Goal: Find contact information: Find contact information

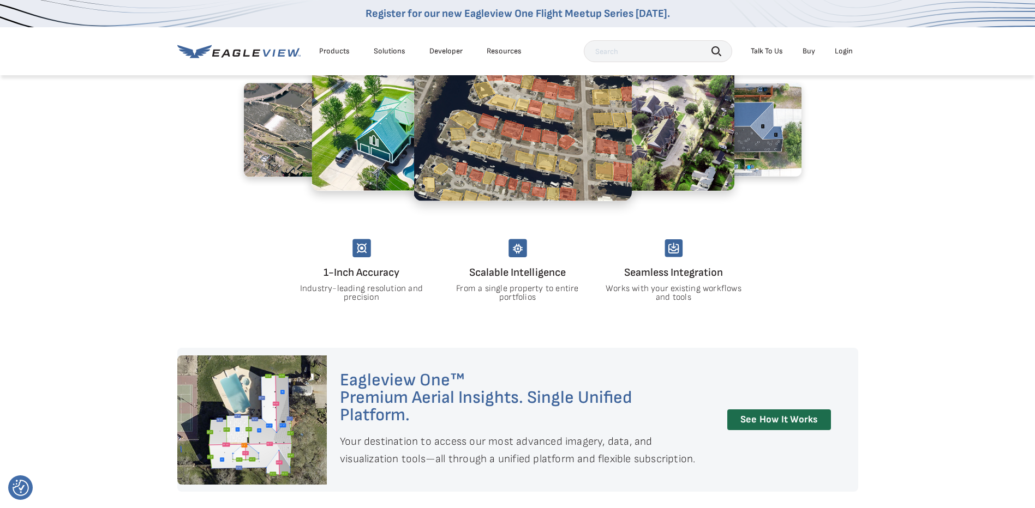
scroll to position [927, 0]
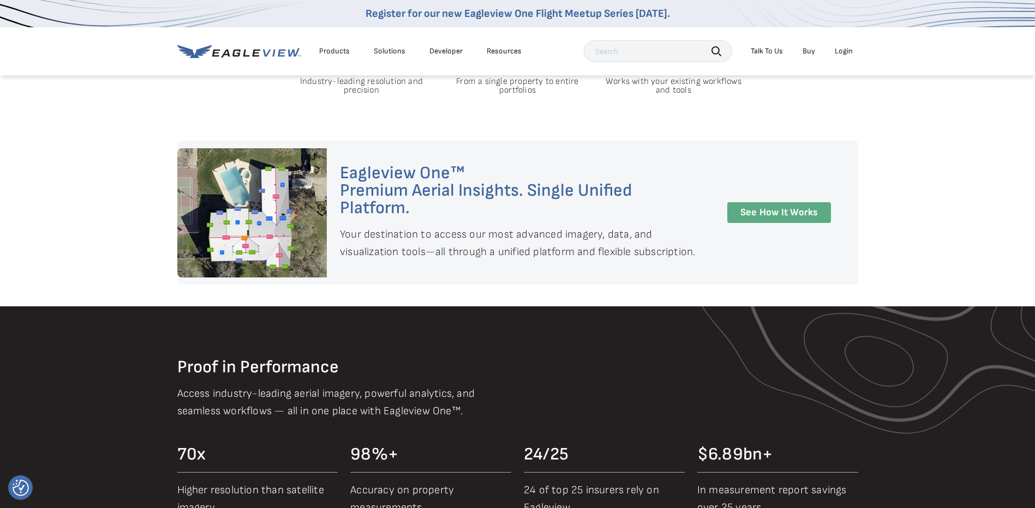
click at [747, 208] on link "See How It Works" at bounding box center [779, 212] width 104 height 21
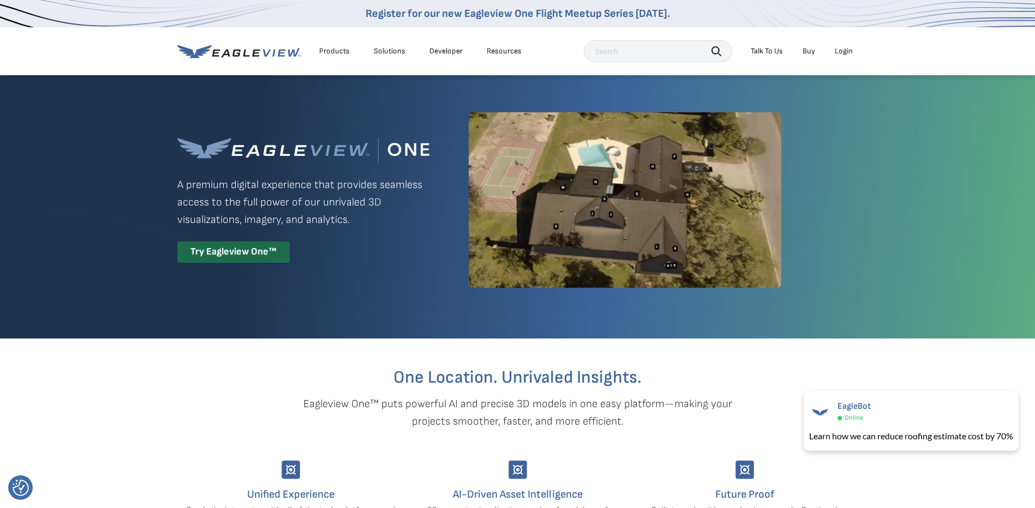
click at [337, 50] on div "Products" at bounding box center [334, 51] width 31 height 10
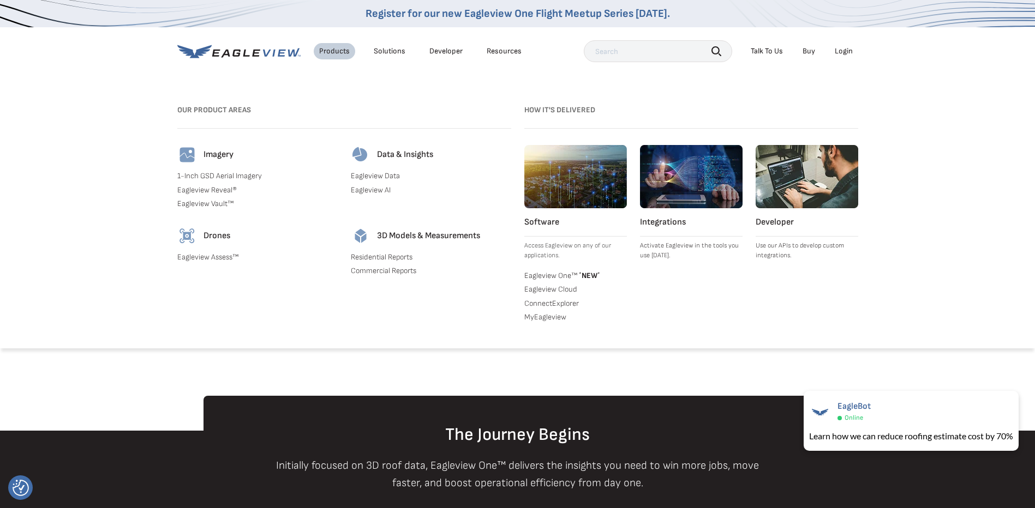
scroll to position [382, 0]
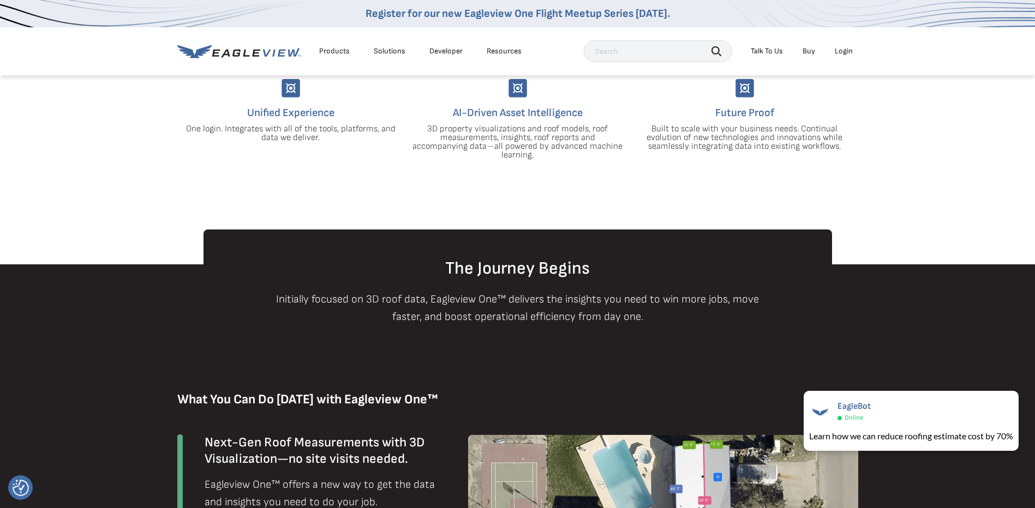
click at [806, 56] on li "Buy" at bounding box center [808, 51] width 23 height 16
click at [808, 49] on link "Buy" at bounding box center [808, 51] width 13 height 10
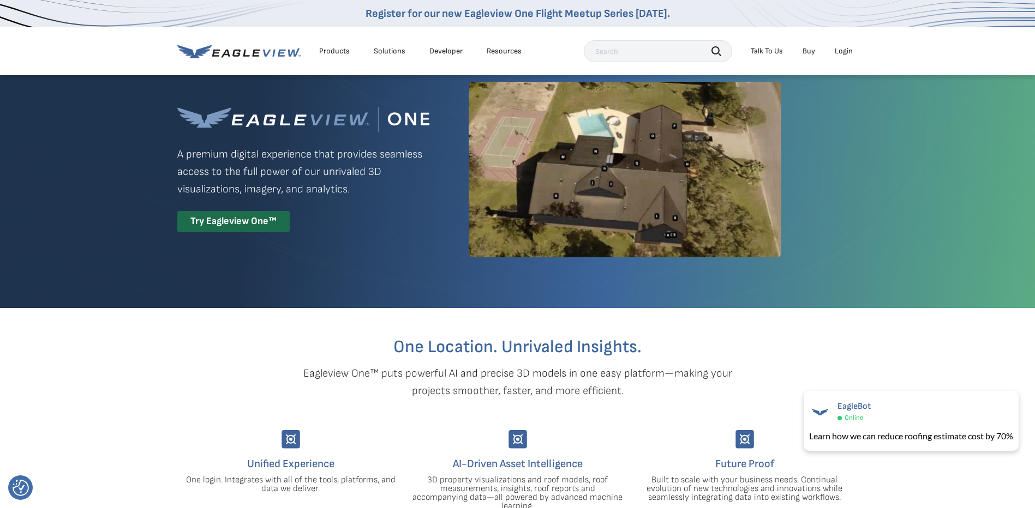
scroll to position [0, 0]
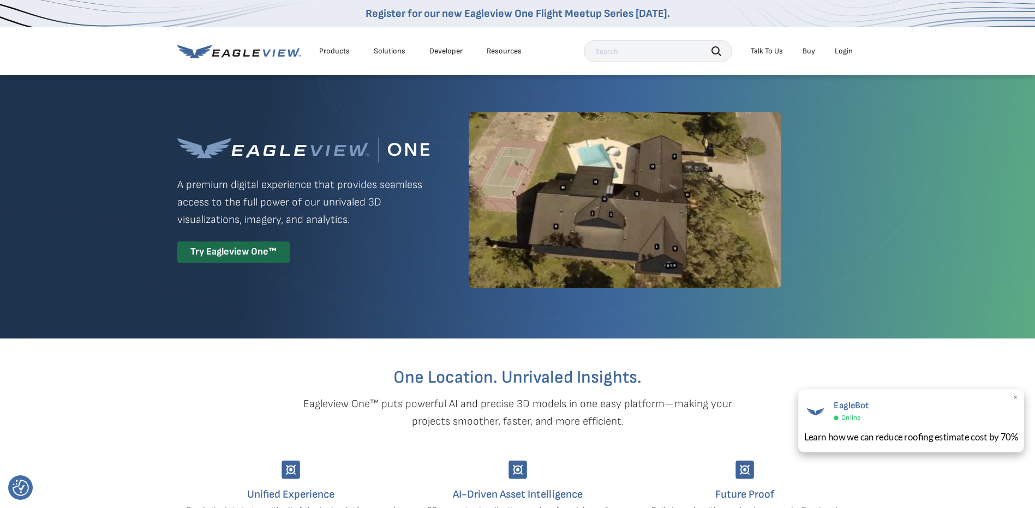
click at [891, 437] on div "Learn how we can reduce roofing estimate cost by 70%" at bounding box center [911, 437] width 214 height 14
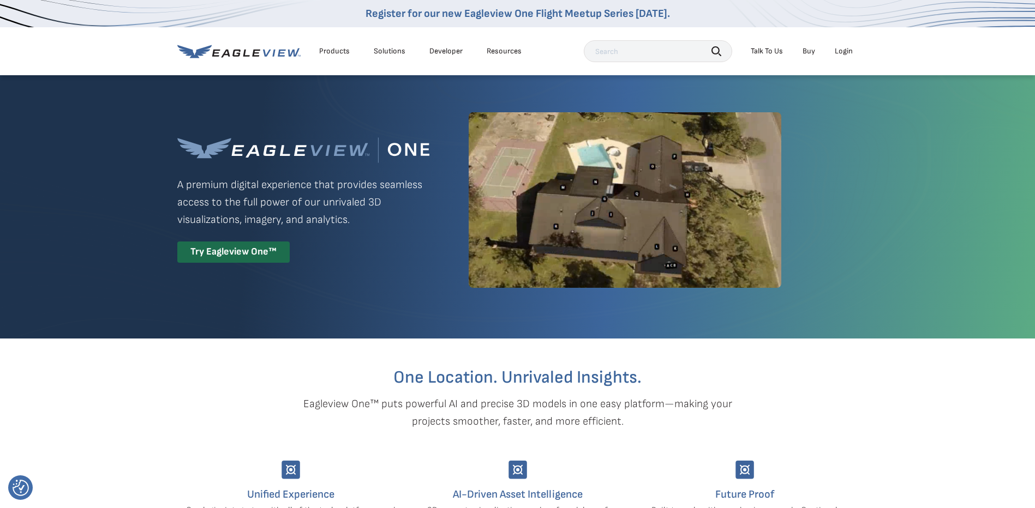
click at [776, 57] on li "Talk To Us" at bounding box center [766, 51] width 43 height 16
click at [775, 51] on div "Talk To Us" at bounding box center [766, 51] width 32 height 10
click at [767, 52] on div "Talk To Us" at bounding box center [766, 51] width 32 height 10
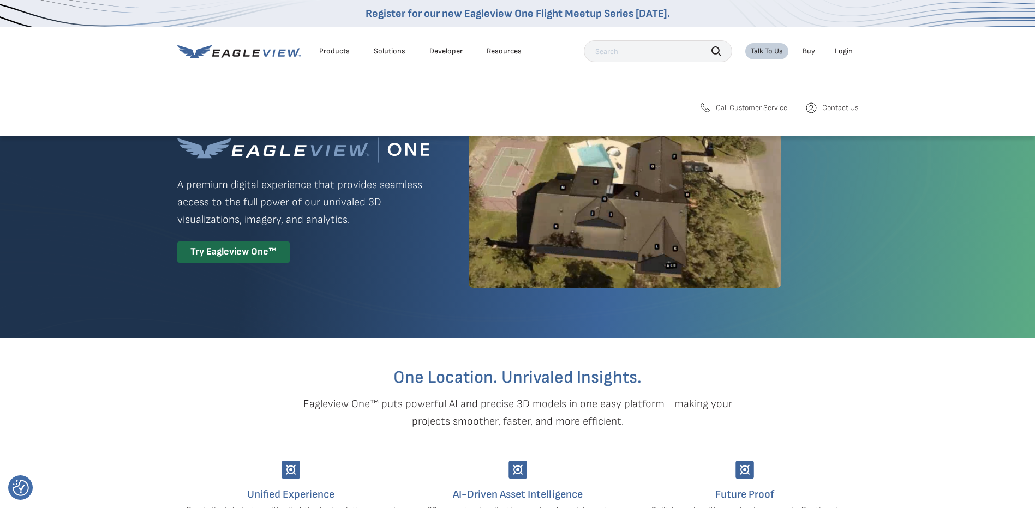
click at [778, 50] on div "Talk To Us" at bounding box center [766, 51] width 32 height 10
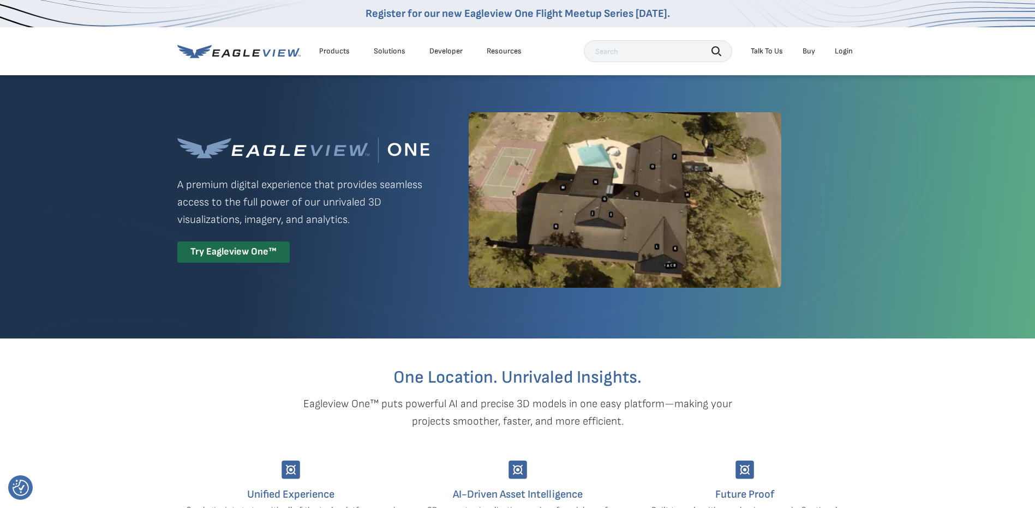
click at [340, 46] on div "Products" at bounding box center [334, 51] width 31 height 10
click at [381, 53] on div "Solutions" at bounding box center [390, 51] width 32 height 10
click at [384, 56] on li "Solutions" at bounding box center [389, 51] width 43 height 16
click at [386, 49] on div "Solutions" at bounding box center [390, 51] width 32 height 10
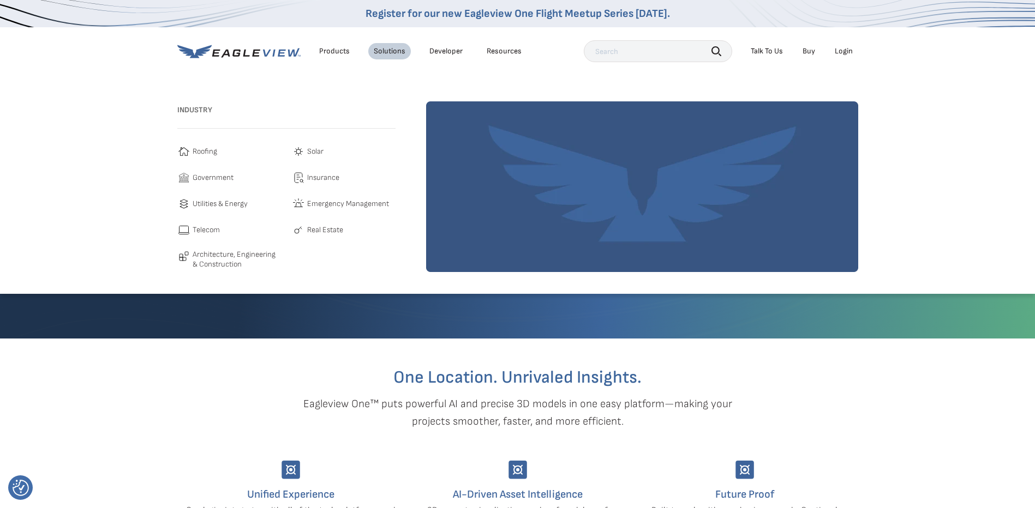
click at [448, 47] on link "Developer" at bounding box center [445, 51] width 33 height 10
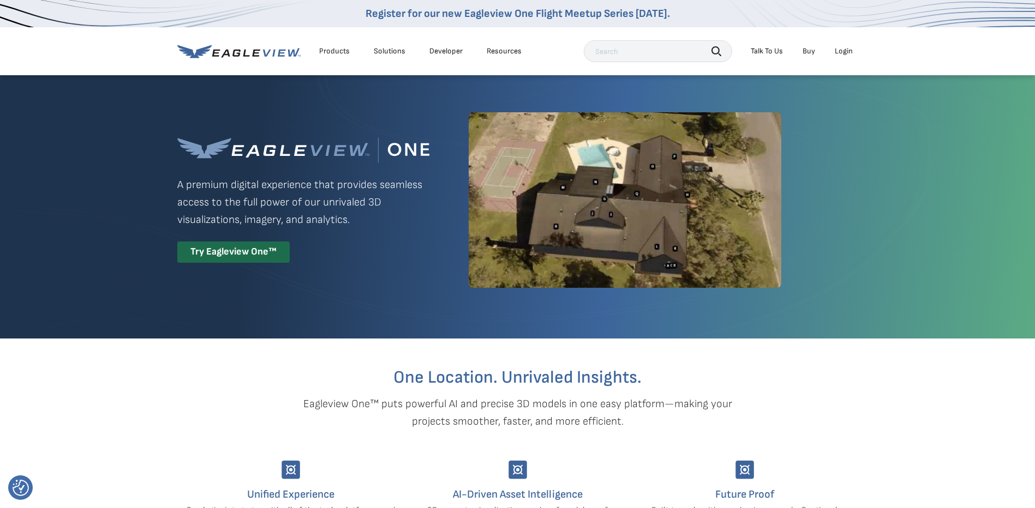
click at [491, 47] on div "Resources" at bounding box center [503, 51] width 35 height 10
click at [496, 51] on div "Resources" at bounding box center [503, 51] width 35 height 10
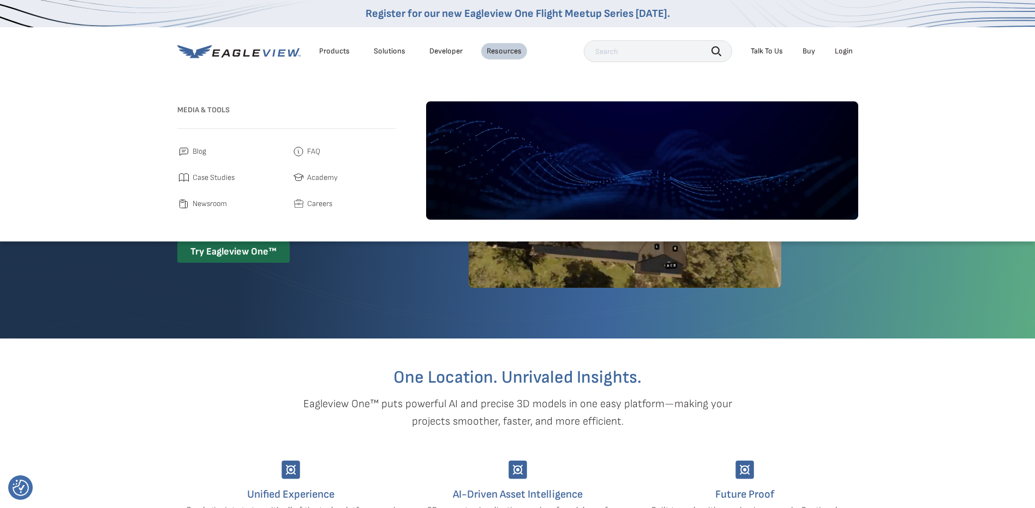
drag, startPoint x: 300, startPoint y: 149, endPoint x: 321, endPoint y: 167, distance: 27.4
click at [300, 149] on img at bounding box center [298, 151] width 13 height 13
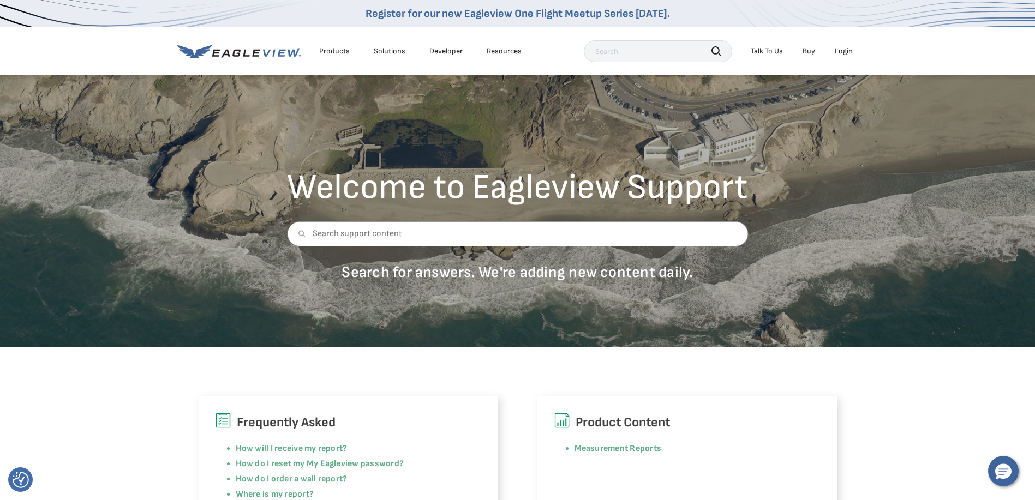
click at [594, 15] on link "Register for our new Eagleview One Flight Meetup Series [DATE]." at bounding box center [517, 13] width 304 height 13
click at [773, 49] on div "Talk To Us" at bounding box center [766, 51] width 32 height 10
click at [758, 48] on div "Talk To Us" at bounding box center [766, 51] width 32 height 10
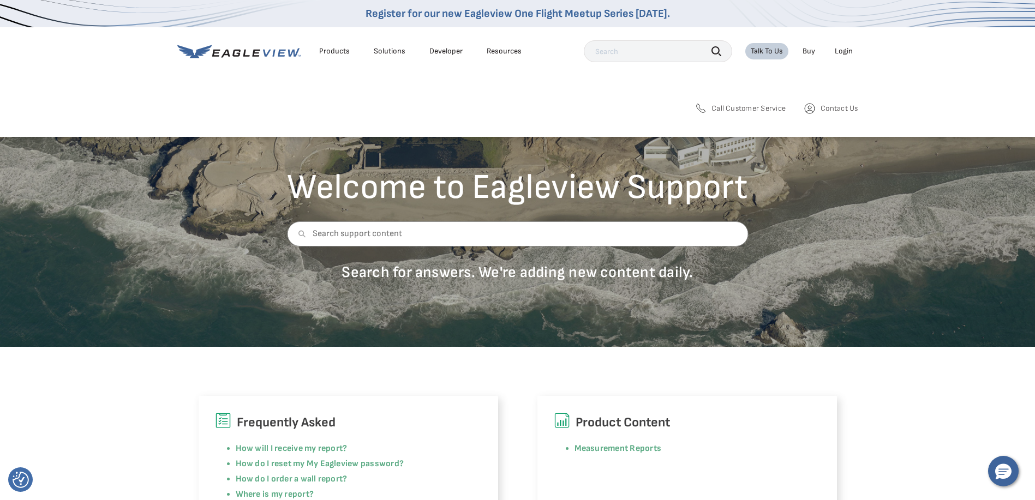
click at [758, 48] on div "Talk To Us" at bounding box center [766, 51] width 32 height 10
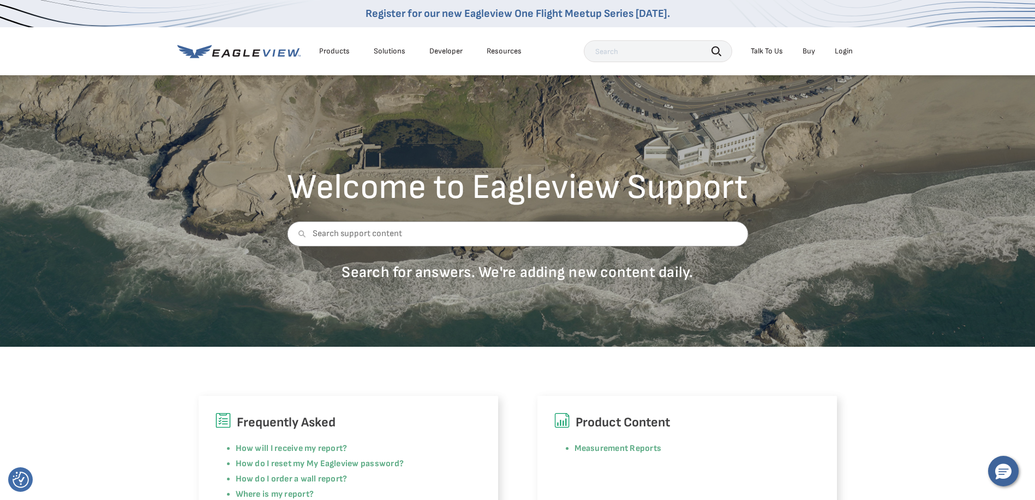
click at [774, 54] on div "Talk To Us" at bounding box center [766, 51] width 32 height 10
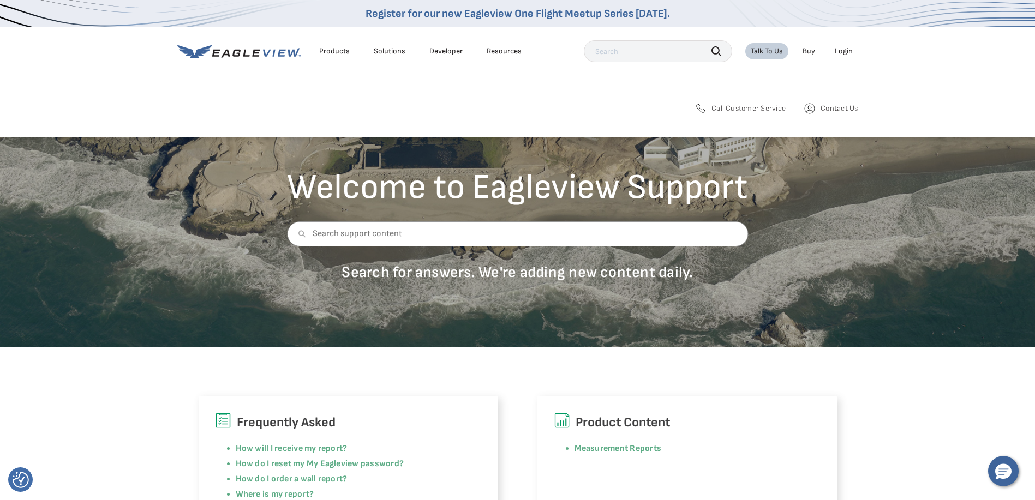
click at [836, 100] on div "Search Products Our Product Areas Imagery 1-Inch GSD Aerial Imagery *" at bounding box center [517, 112] width 1035 height 49
click at [836, 104] on span "Contact Us" at bounding box center [838, 109] width 37 height 10
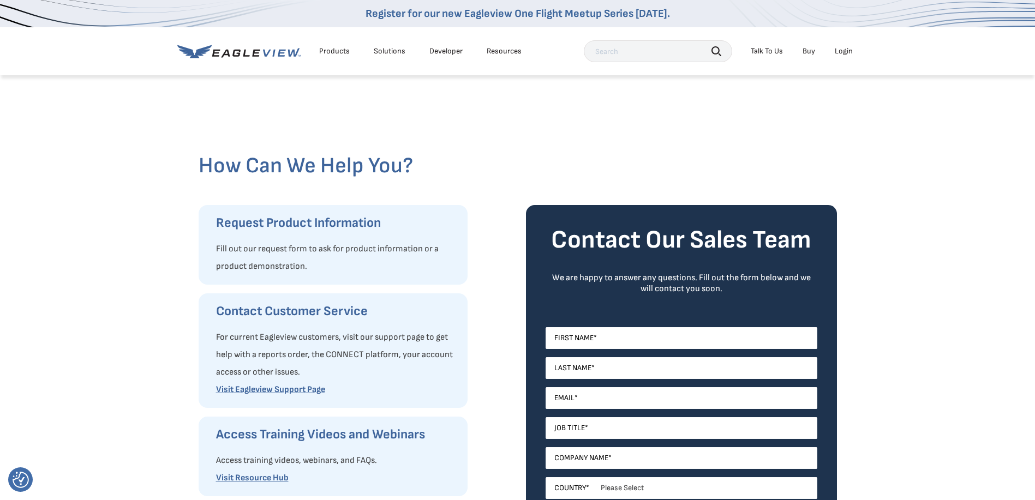
drag, startPoint x: 299, startPoint y: 219, endPoint x: 299, endPoint y: 226, distance: 7.1
click at [299, 226] on h3 "Request Product Information" at bounding box center [336, 222] width 241 height 17
click at [326, 45] on li "Products" at bounding box center [334, 51] width 41 height 16
click at [332, 50] on div "Products" at bounding box center [334, 51] width 31 height 10
click at [325, 50] on div "Products" at bounding box center [334, 51] width 31 height 10
